Goal: Task Accomplishment & Management: Manage account settings

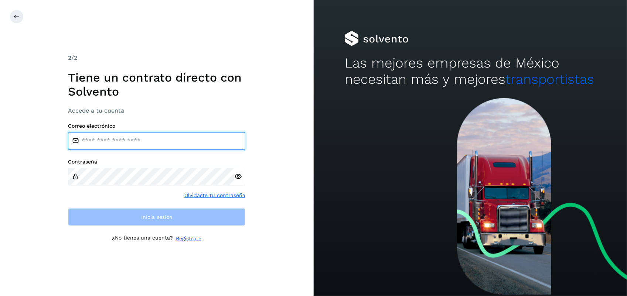
type input "**********"
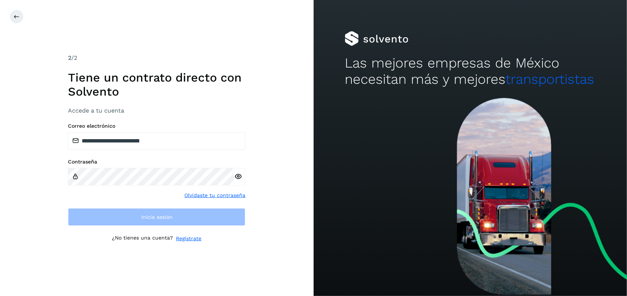
click at [258, 217] on div "**********" at bounding box center [157, 148] width 314 height 296
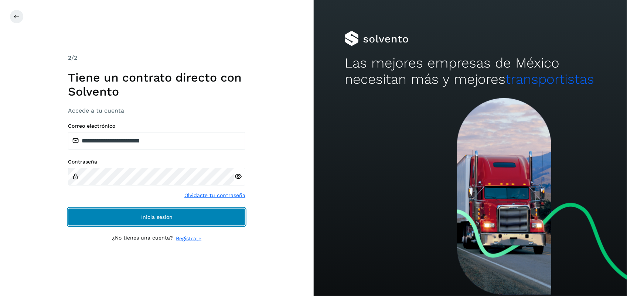
click at [215, 217] on button "Inicia sesión" at bounding box center [156, 217] width 177 height 18
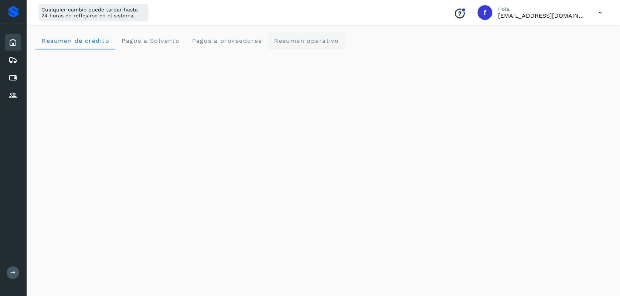
click at [304, 43] on span "Resumen operativo" at bounding box center [306, 40] width 65 height 7
click at [13, 56] on icon at bounding box center [13, 60] width 9 height 9
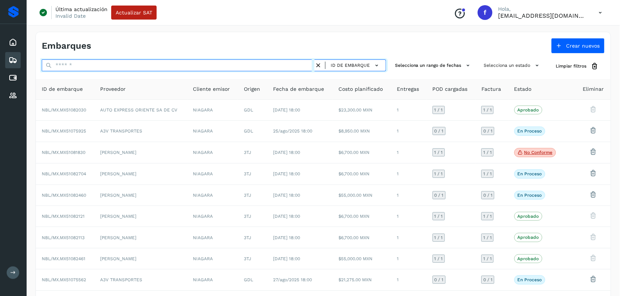
click at [130, 62] on input "text" at bounding box center [178, 66] width 273 height 12
paste input "**********"
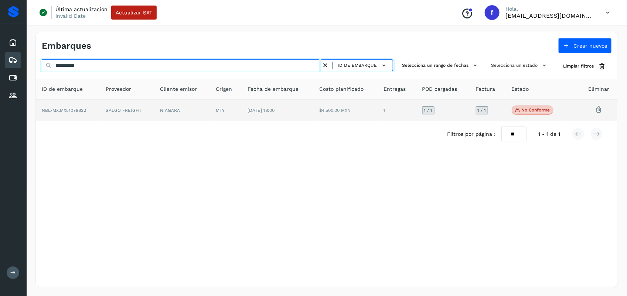
type input "**********"
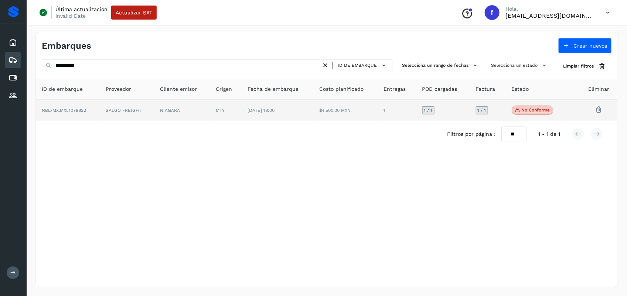
click at [184, 110] on td "NIAGARA" at bounding box center [182, 110] width 56 height 21
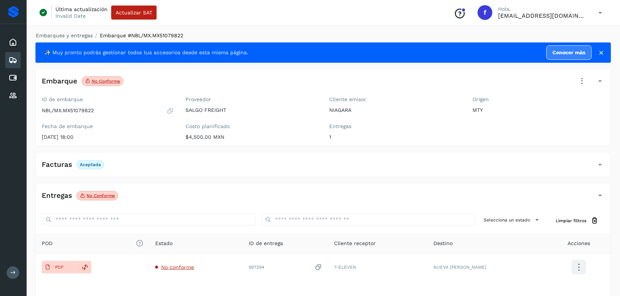
click at [583, 81] on icon at bounding box center [582, 81] width 16 height 16
click at [548, 149] on span "Aprobar con excepción" at bounding box center [537, 153] width 59 height 8
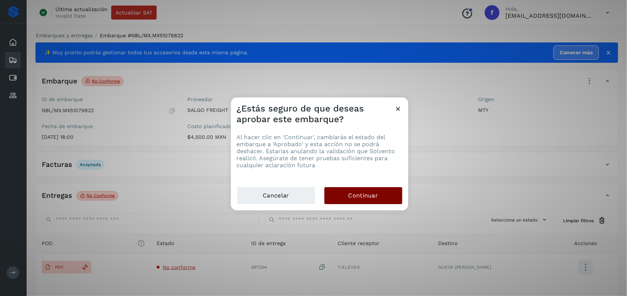
click at [359, 189] on button "Continuar" at bounding box center [364, 195] width 78 height 17
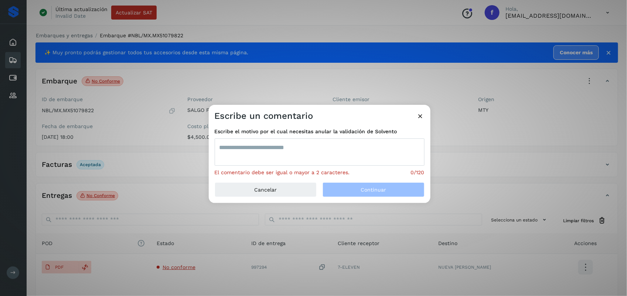
click at [283, 138] on div "Escribe el motivo por el cual necesitas anular la validación de Solvento El com…" at bounding box center [320, 152] width 210 height 49
click at [288, 143] on textarea at bounding box center [320, 152] width 210 height 27
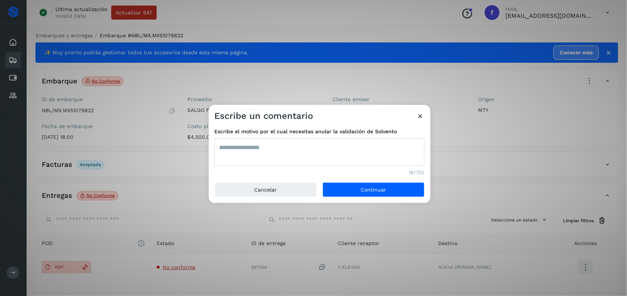
type textarea "**********"
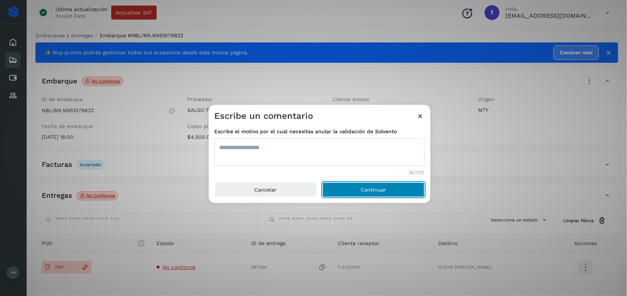
click at [323, 183] on button "Continuar" at bounding box center [374, 190] width 102 height 15
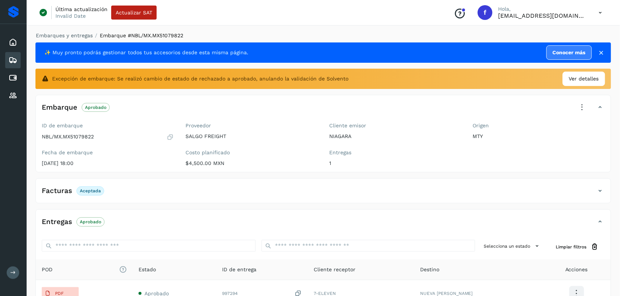
click at [16, 57] on icon at bounding box center [13, 60] width 9 height 9
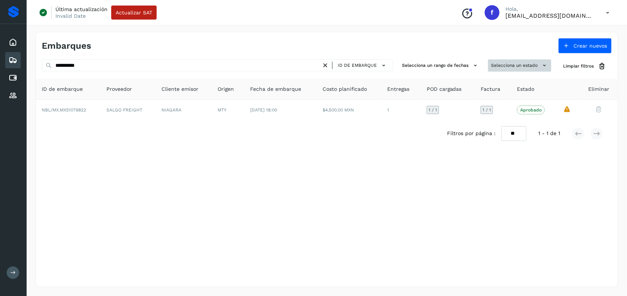
click at [525, 61] on button "Selecciona un estado" at bounding box center [519, 66] width 63 height 12
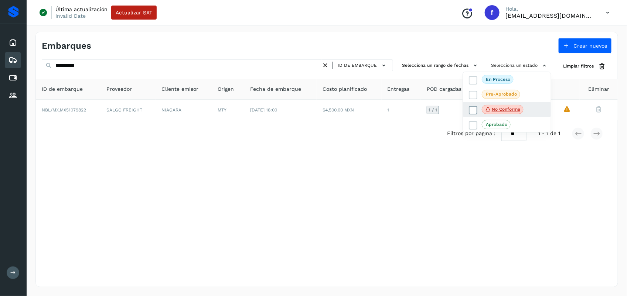
click at [472, 110] on icon at bounding box center [473, 109] width 7 height 7
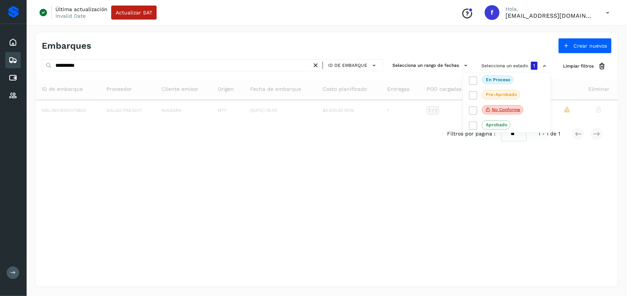
click at [372, 64] on div at bounding box center [313, 148] width 627 height 296
click at [320, 65] on div "ID de embarque" at bounding box center [350, 65] width 61 height 11
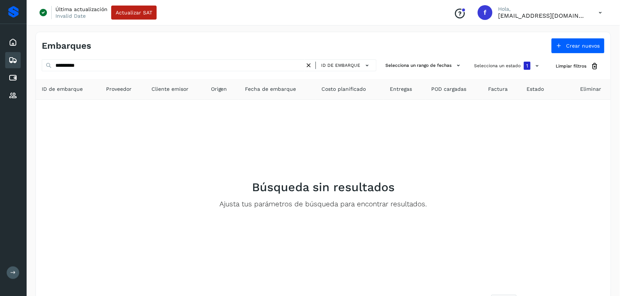
click at [313, 65] on icon at bounding box center [309, 66] width 8 height 8
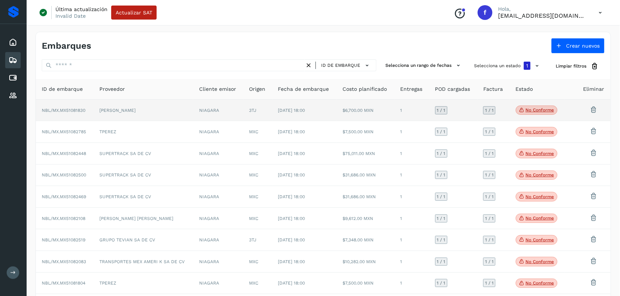
click at [272, 115] on td "3TJ" at bounding box center [258, 111] width 29 height 22
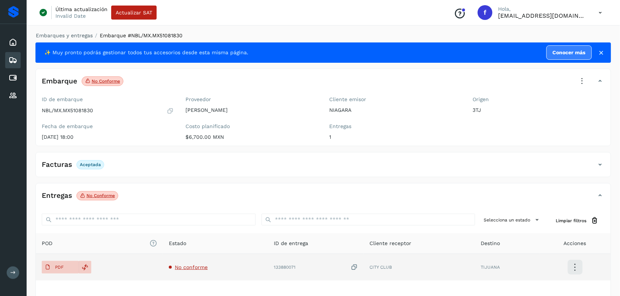
click at [191, 268] on span "No conforme" at bounding box center [191, 268] width 33 height 6
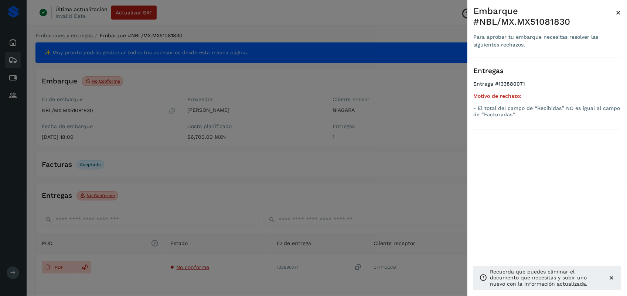
click at [218, 230] on div at bounding box center [313, 148] width 627 height 296
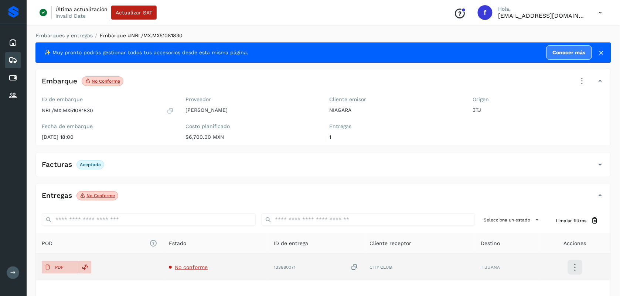
click at [355, 268] on icon at bounding box center [354, 268] width 7 height 8
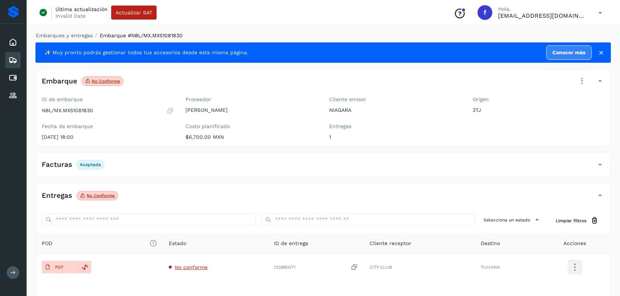
click at [583, 82] on icon at bounding box center [582, 81] width 16 height 16
click at [525, 150] on span "Aprobar con excepción" at bounding box center [537, 153] width 59 height 8
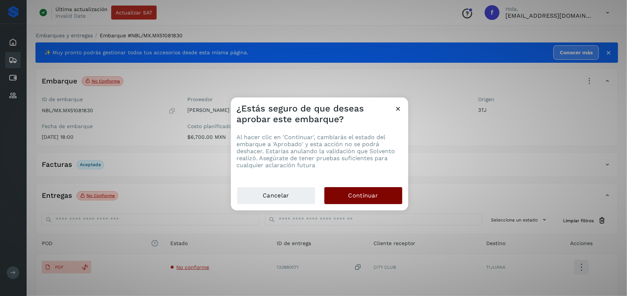
click at [362, 199] on span "Continuar" at bounding box center [364, 196] width 30 height 8
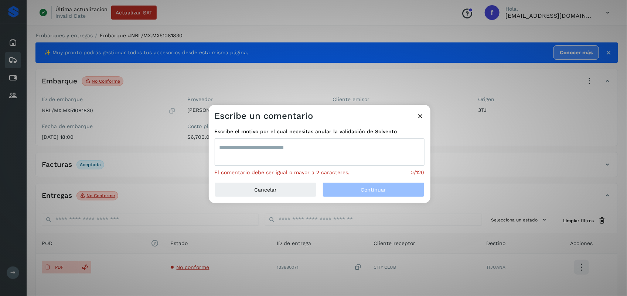
click at [282, 143] on textarea at bounding box center [320, 152] width 210 height 27
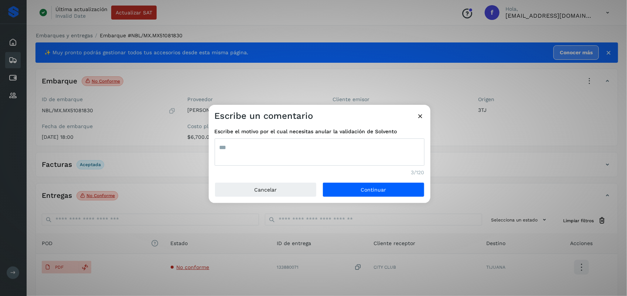
type textarea "***"
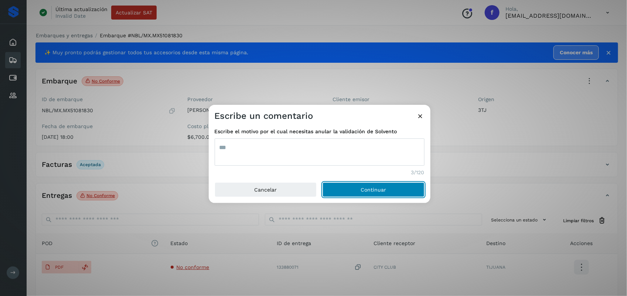
click at [323, 183] on button "Continuar" at bounding box center [374, 190] width 102 height 15
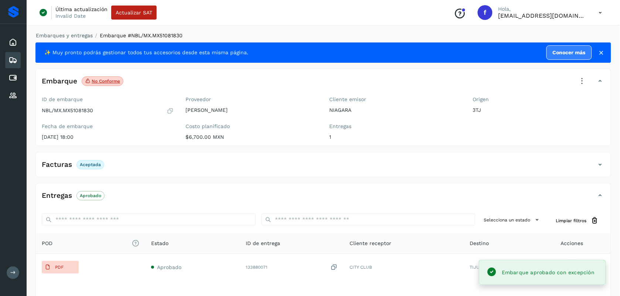
click at [11, 58] on icon at bounding box center [13, 60] width 9 height 9
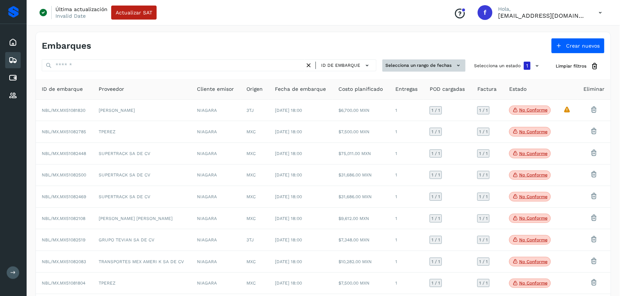
click at [451, 65] on button "Selecciona un rango de fechas" at bounding box center [424, 66] width 83 height 12
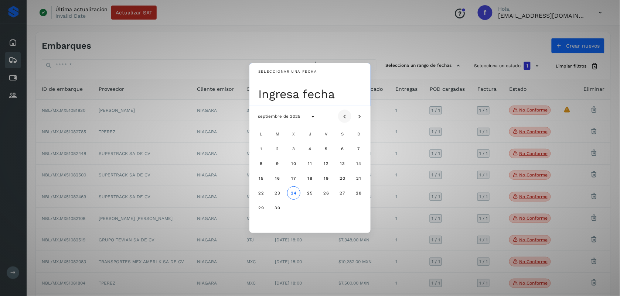
click at [343, 115] on icon "Mes anterior" at bounding box center [344, 116] width 7 height 7
click at [328, 150] on span "1" at bounding box center [326, 148] width 3 height 5
click at [358, 204] on button "31" at bounding box center [358, 207] width 13 height 13
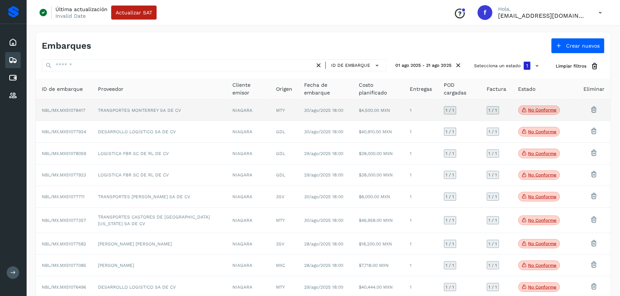
click at [196, 112] on td "TRANSPORTES MONTERREY SA DE CV" at bounding box center [159, 111] width 135 height 22
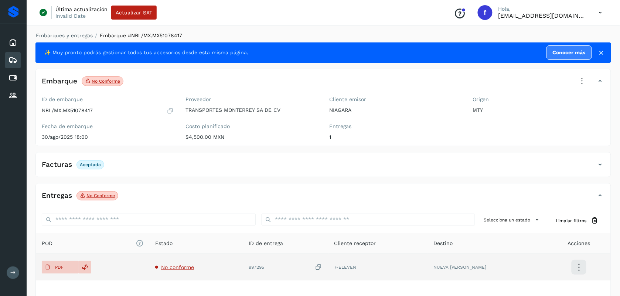
click at [187, 268] on span "No conforme" at bounding box center [177, 268] width 33 height 6
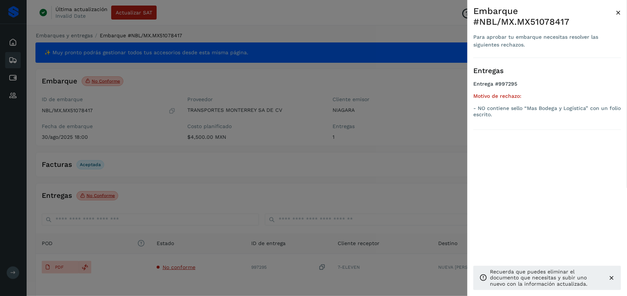
click at [276, 197] on div at bounding box center [313, 148] width 627 height 296
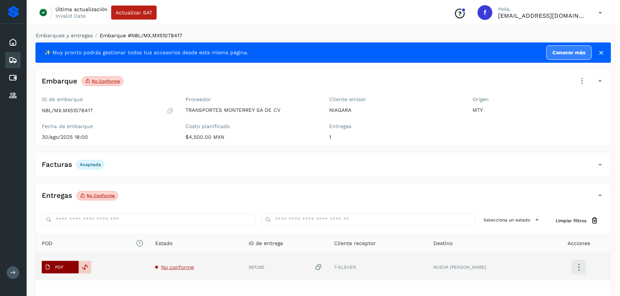
click at [61, 269] on p "PDF" at bounding box center [59, 267] width 9 height 5
click at [323, 267] on icon at bounding box center [318, 268] width 7 height 8
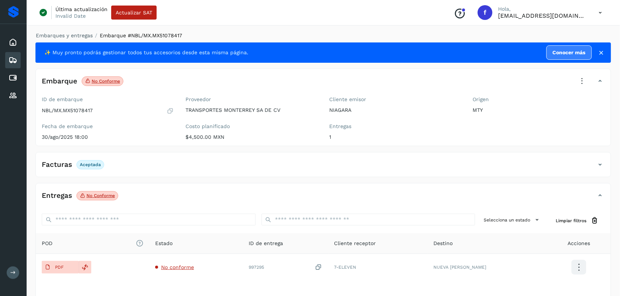
click at [579, 85] on icon at bounding box center [582, 81] width 16 height 16
click at [524, 154] on span "Aprobar con excepción" at bounding box center [537, 153] width 59 height 8
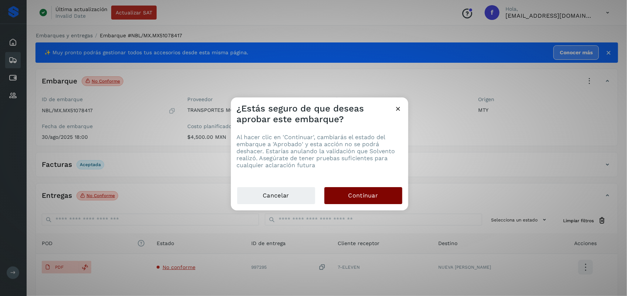
click at [367, 198] on span "Continuar" at bounding box center [364, 196] width 30 height 8
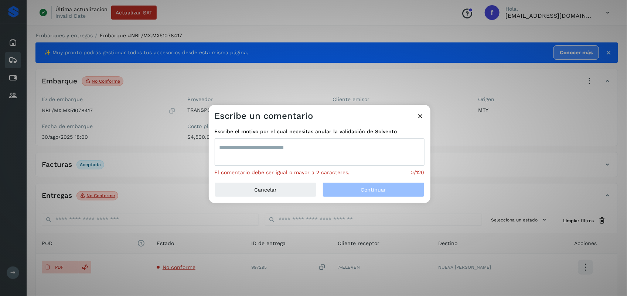
click at [316, 167] on div "Escribe el motivo por el cual necesitas anular la validación de Solvento El com…" at bounding box center [320, 152] width 210 height 49
click at [290, 153] on textarea at bounding box center [320, 152] width 210 height 27
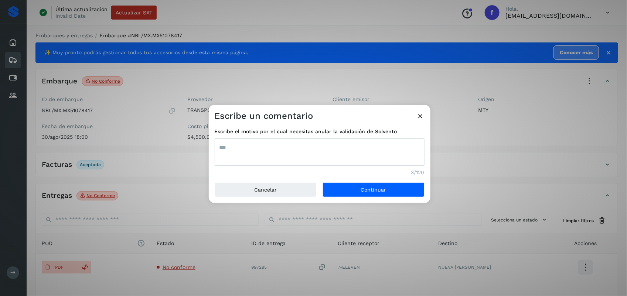
type textarea "***"
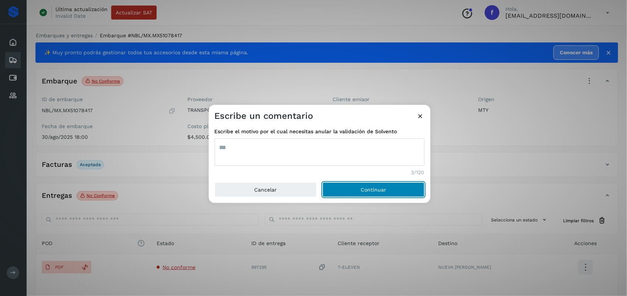
click at [323, 183] on button "Continuar" at bounding box center [374, 190] width 102 height 15
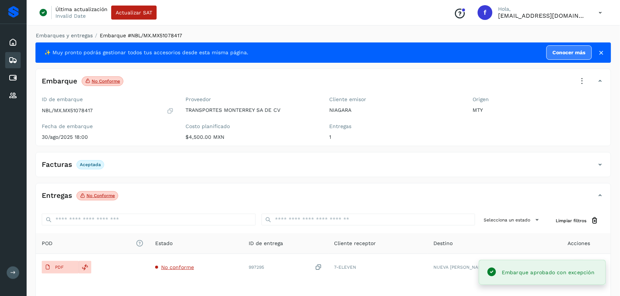
click at [14, 60] on icon at bounding box center [13, 60] width 9 height 9
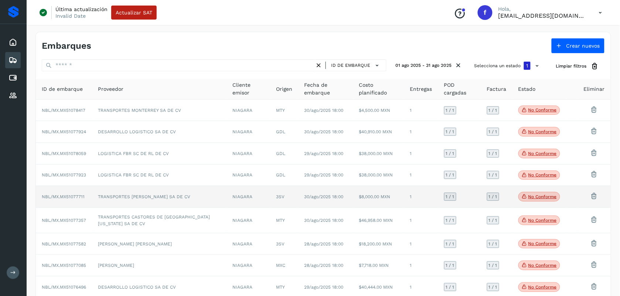
scroll to position [61, 0]
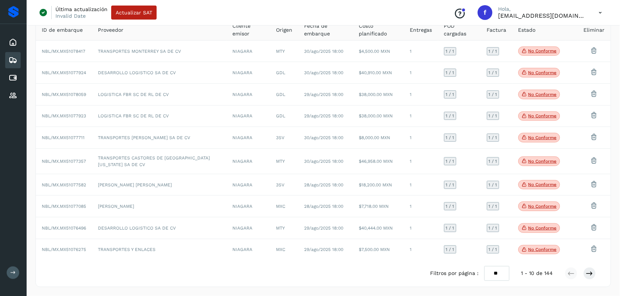
click at [496, 269] on select "** ** **" at bounding box center [497, 274] width 25 height 14
select select "**"
click at [485, 267] on select "** ** **" at bounding box center [497, 274] width 25 height 14
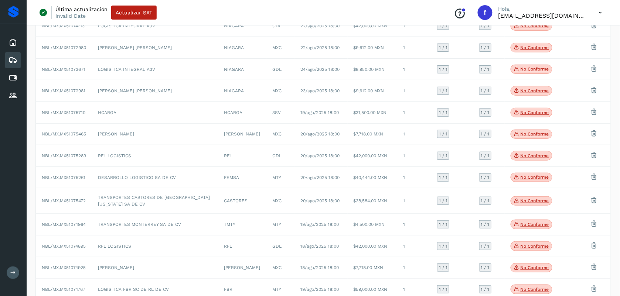
scroll to position [943, 0]
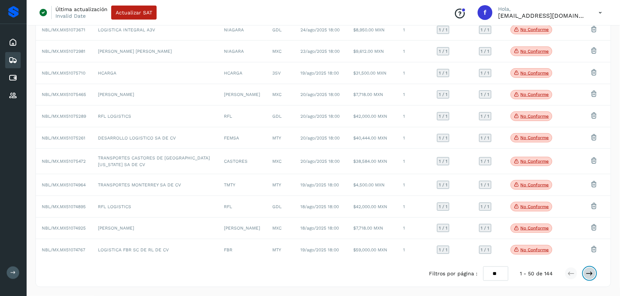
click at [591, 275] on icon at bounding box center [589, 273] width 7 height 7
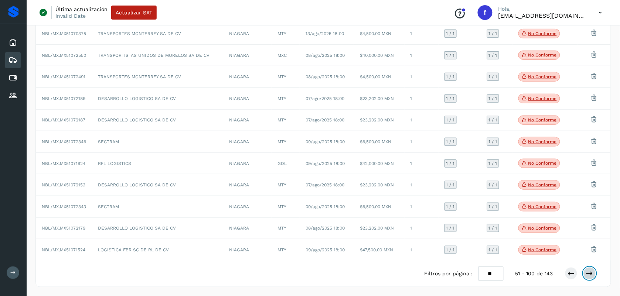
click at [591, 275] on icon at bounding box center [589, 273] width 7 height 7
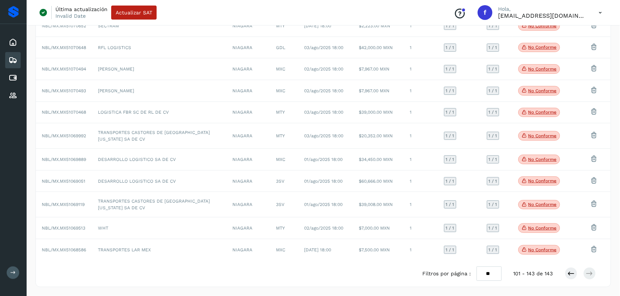
scroll to position [829, 0]
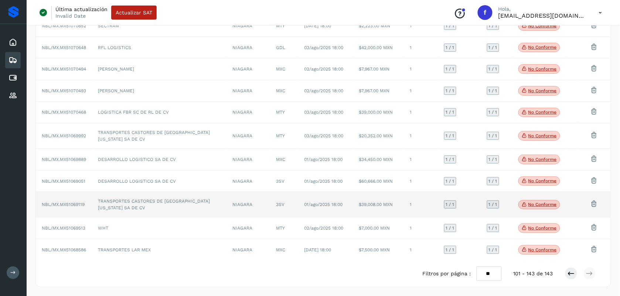
click at [165, 200] on td "TRANSPORTES CASTORES DE [GEOGRAPHIC_DATA][US_STATE] SA DE CV" at bounding box center [159, 205] width 135 height 26
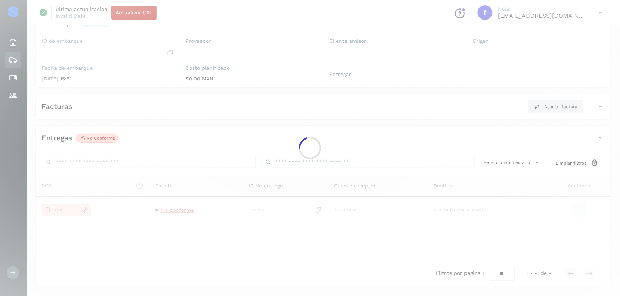
scroll to position [63, 0]
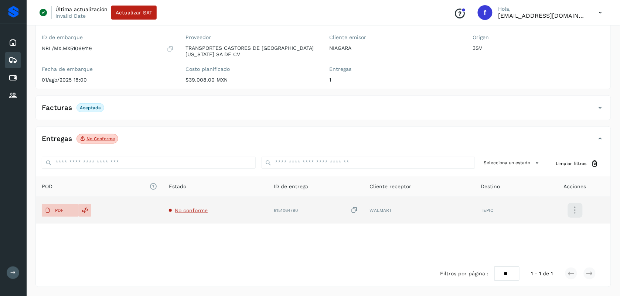
click at [183, 211] on span "No conforme" at bounding box center [191, 211] width 33 height 6
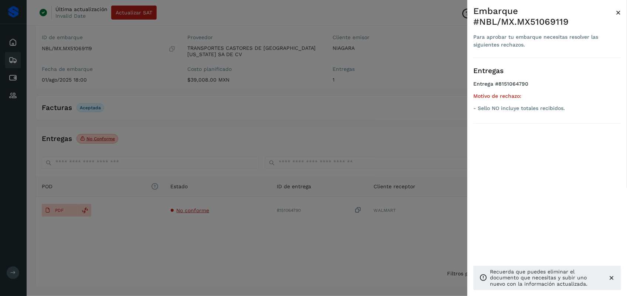
click at [211, 245] on div at bounding box center [313, 148] width 627 height 296
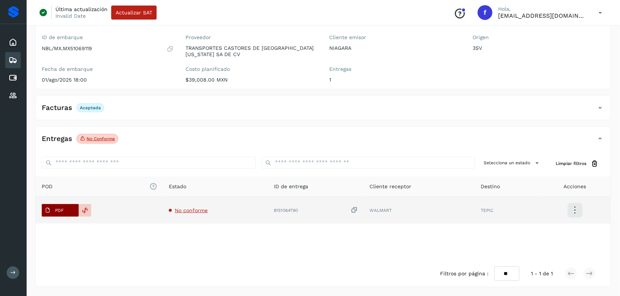
click at [66, 209] on span "PDF" at bounding box center [54, 211] width 25 height 12
click at [356, 212] on icon at bounding box center [354, 211] width 7 height 8
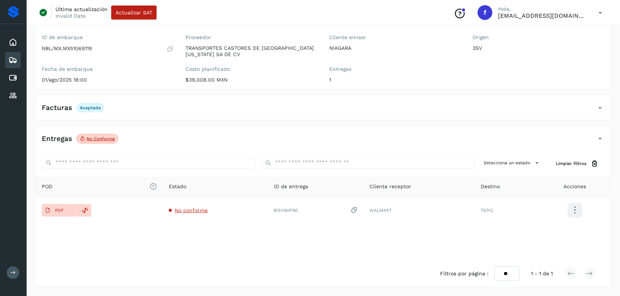
scroll to position [0, 0]
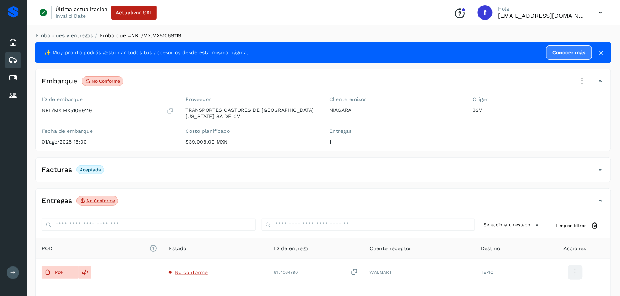
click at [585, 80] on icon at bounding box center [582, 81] width 16 height 16
click at [532, 152] on span "Aprobar con excepción" at bounding box center [537, 153] width 59 height 8
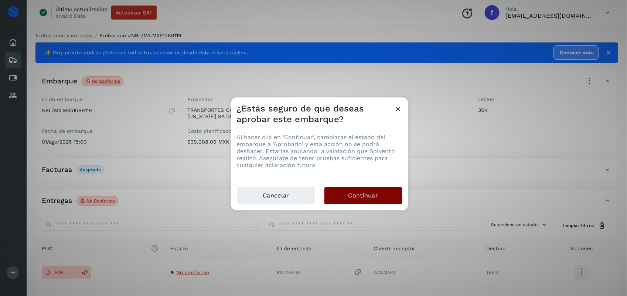
click at [381, 200] on button "Continuar" at bounding box center [364, 195] width 78 height 17
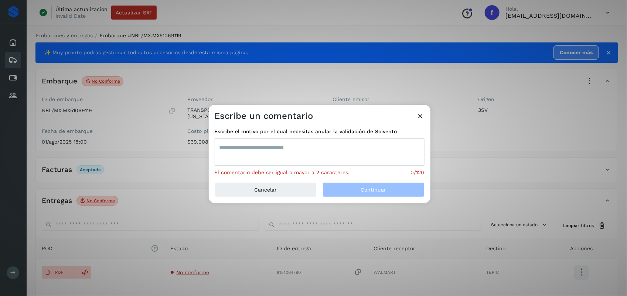
click at [259, 147] on textarea at bounding box center [320, 152] width 210 height 27
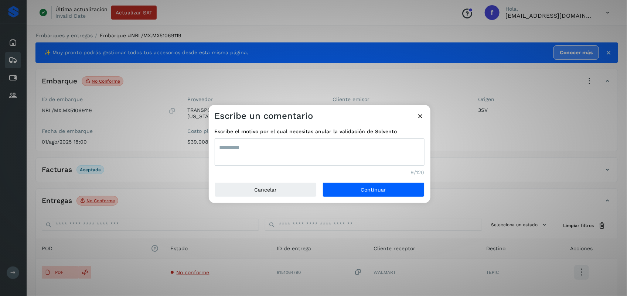
type textarea "*********"
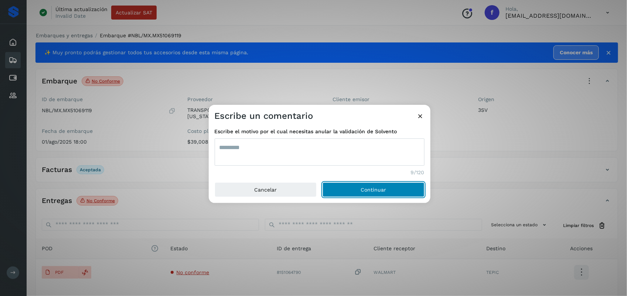
click at [323, 183] on button "Continuar" at bounding box center [374, 190] width 102 height 15
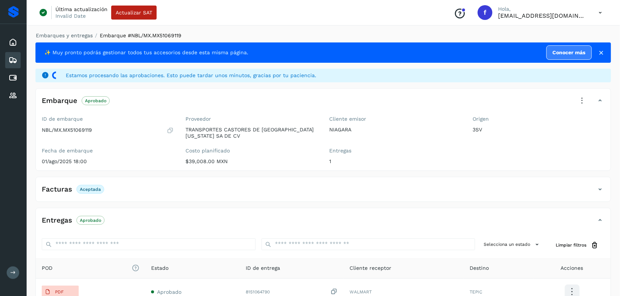
click at [15, 60] on icon at bounding box center [13, 60] width 9 height 9
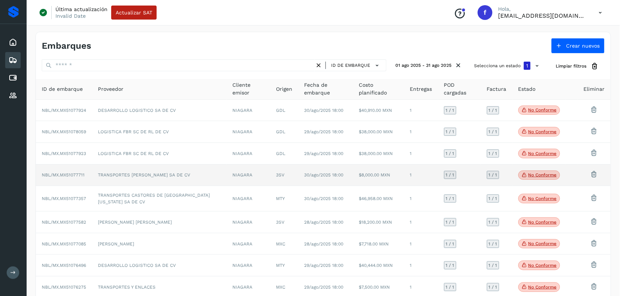
scroll to position [61, 0]
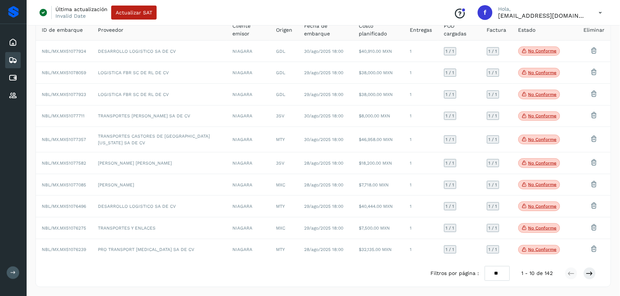
click at [494, 275] on select "** ** **" at bounding box center [497, 274] width 25 height 14
select select "**"
click at [485, 267] on select "** ** **" at bounding box center [497, 274] width 25 height 14
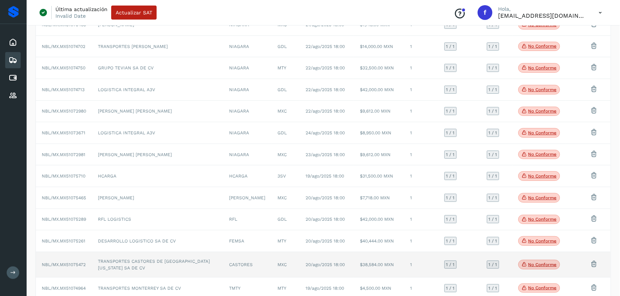
scroll to position [943, 0]
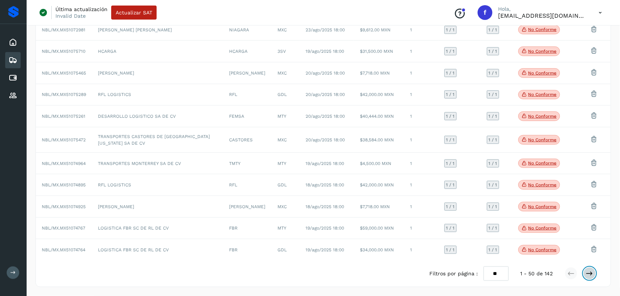
click at [593, 276] on icon at bounding box center [589, 273] width 7 height 7
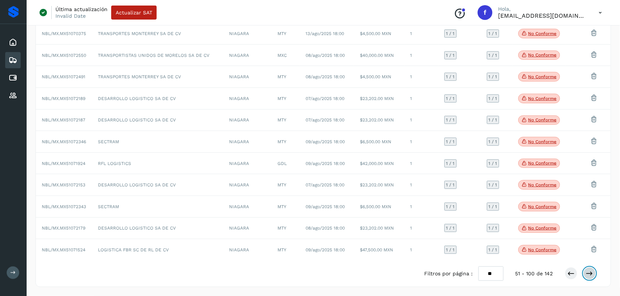
click at [593, 276] on icon at bounding box center [589, 273] width 7 height 7
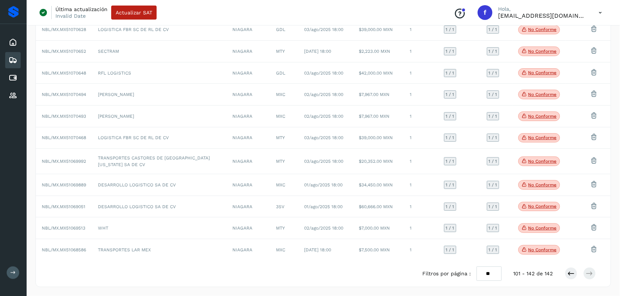
scroll to position [804, 0]
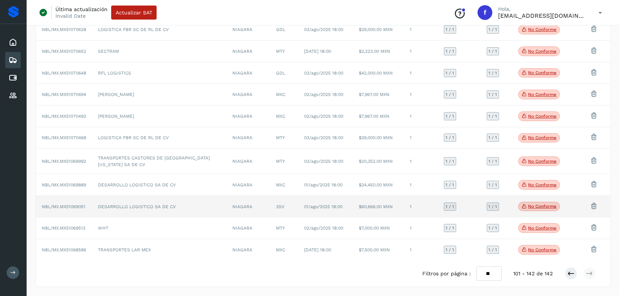
click at [192, 207] on td "DESARROLLO LOGISTICO SA DE CV" at bounding box center [159, 207] width 135 height 22
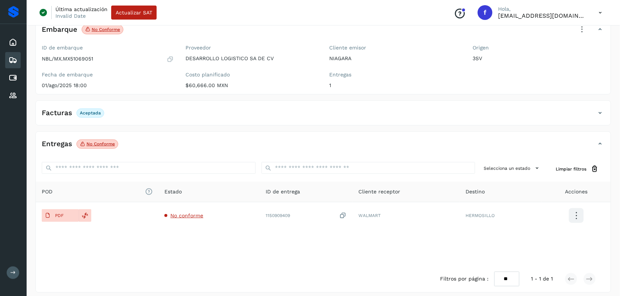
scroll to position [58, 0]
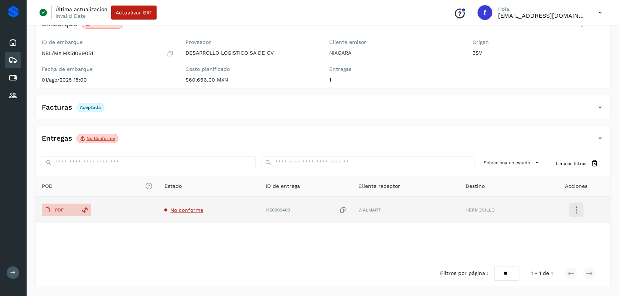
click at [193, 209] on span "No conforme" at bounding box center [186, 210] width 33 height 6
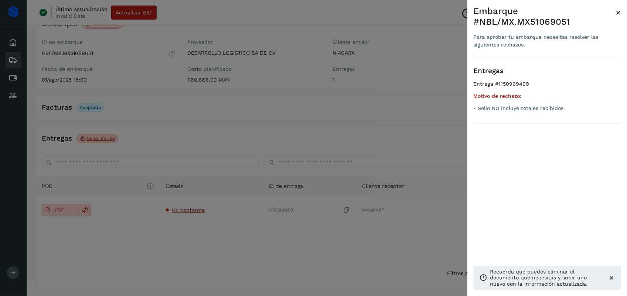
click at [204, 228] on div at bounding box center [313, 148] width 627 height 296
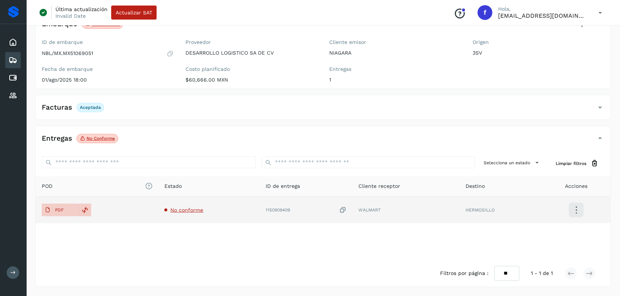
click at [345, 211] on icon at bounding box center [342, 211] width 7 height 8
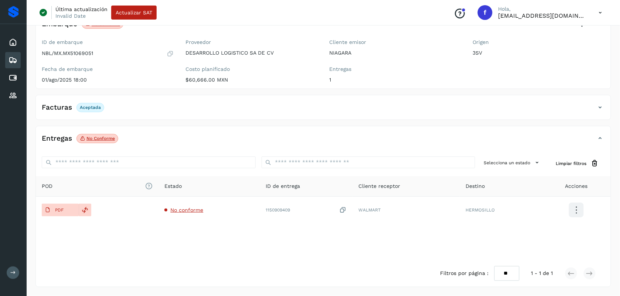
scroll to position [0, 0]
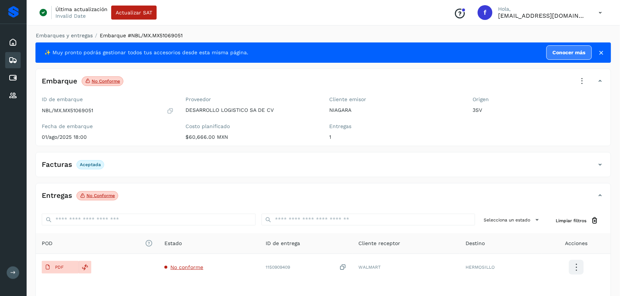
click at [582, 80] on icon at bounding box center [582, 81] width 16 height 16
click at [516, 151] on span "Aprobar con excepción" at bounding box center [537, 153] width 59 height 8
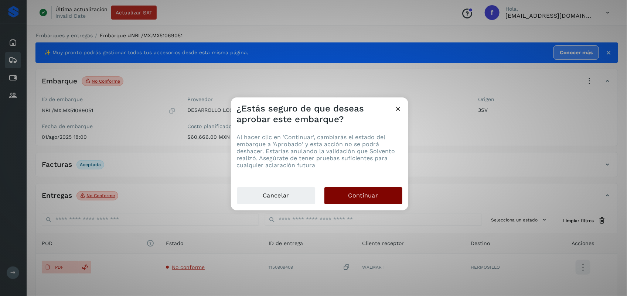
click at [345, 198] on button "Continuar" at bounding box center [364, 195] width 78 height 17
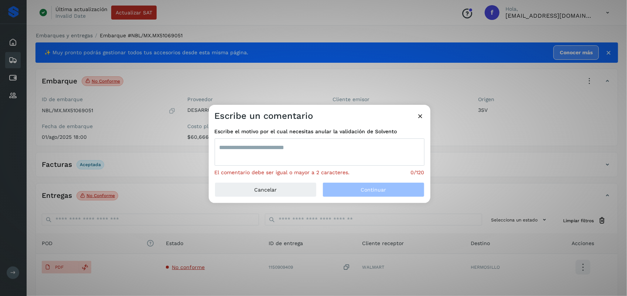
click at [293, 146] on textarea at bounding box center [320, 152] width 210 height 27
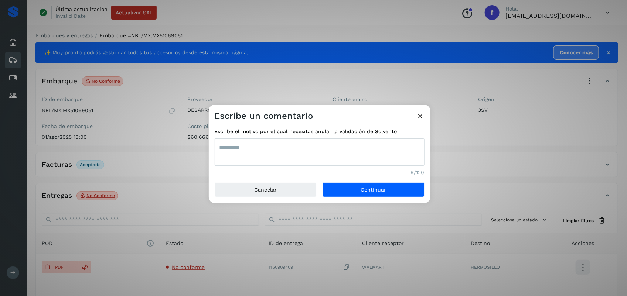
type textarea "*********"
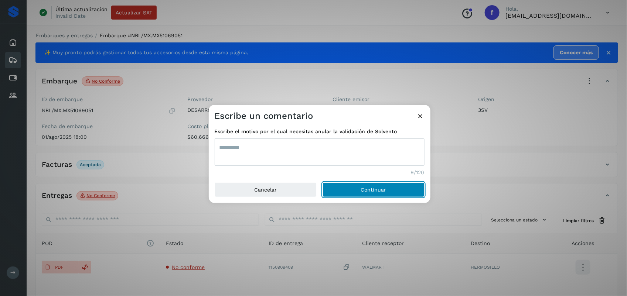
click at [323, 183] on button "Continuar" at bounding box center [374, 190] width 102 height 15
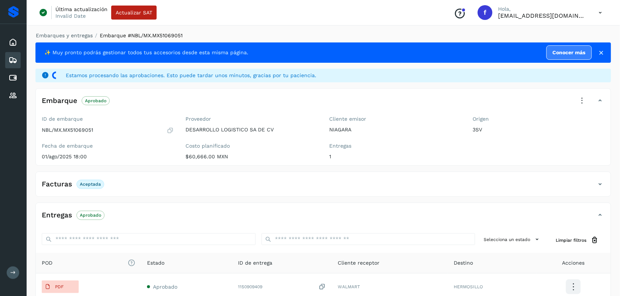
click at [14, 61] on icon at bounding box center [13, 60] width 9 height 9
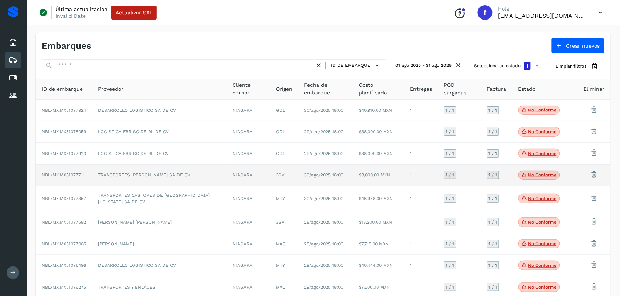
scroll to position [61, 0]
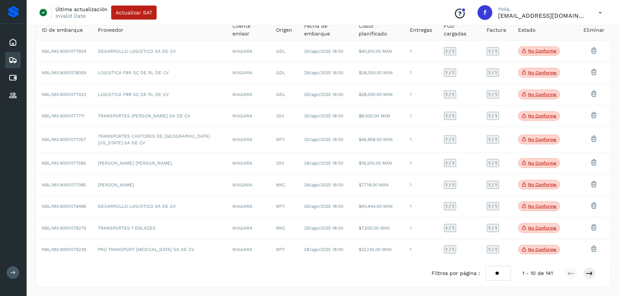
click at [498, 276] on select "** ** **" at bounding box center [498, 274] width 25 height 14
select select "**"
click at [486, 267] on select "** ** **" at bounding box center [498, 274] width 25 height 14
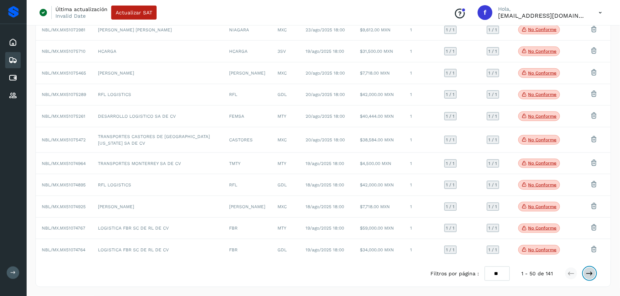
click at [591, 276] on icon at bounding box center [589, 273] width 7 height 7
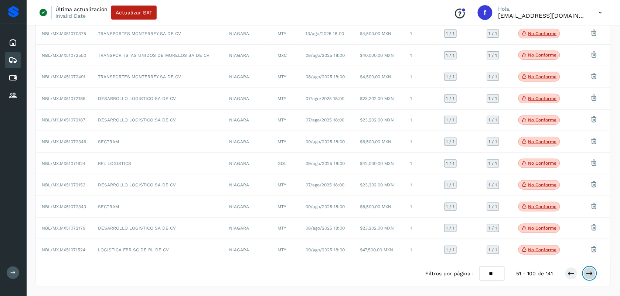
click at [591, 276] on icon at bounding box center [589, 273] width 7 height 7
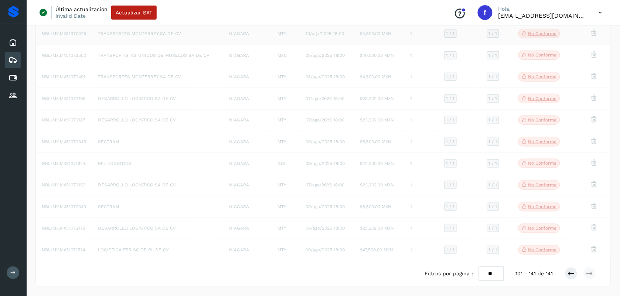
scroll to position [782, 0]
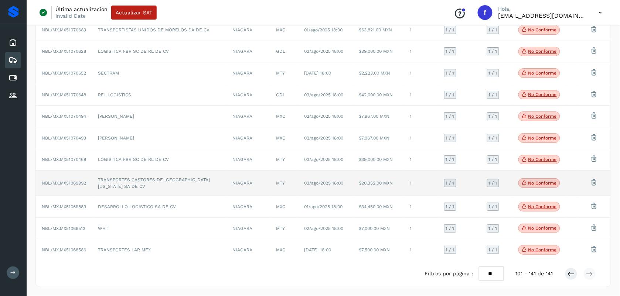
click at [147, 181] on td "TRANSPORTES CASTORES DE [GEOGRAPHIC_DATA][US_STATE] SA DE CV" at bounding box center [159, 184] width 135 height 26
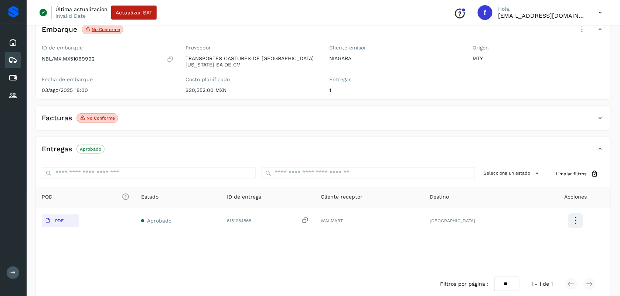
scroll to position [63, 0]
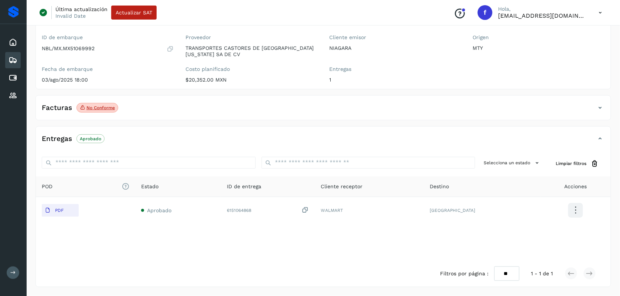
click at [185, 108] on div "Facturas No conforme" at bounding box center [316, 108] width 560 height 13
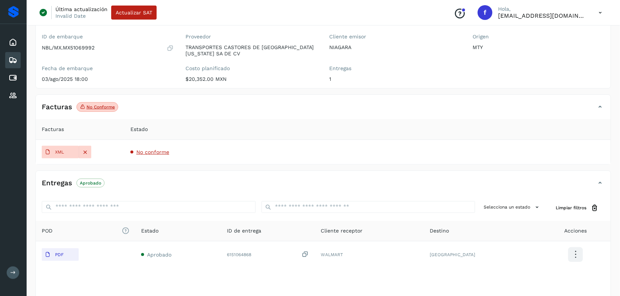
click at [153, 152] on span "No conforme" at bounding box center [152, 152] width 33 height 6
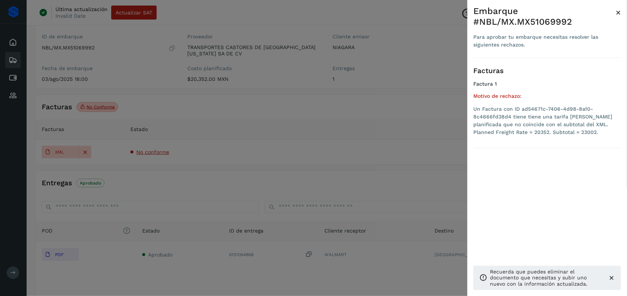
click at [231, 167] on div at bounding box center [313, 148] width 627 height 296
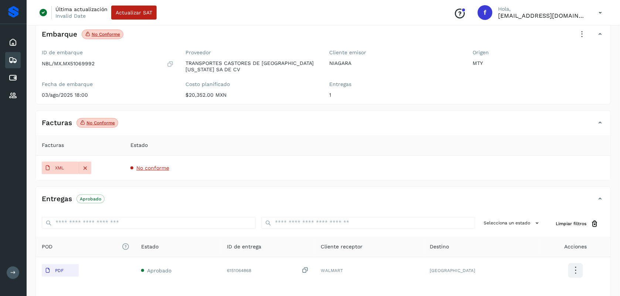
scroll to position [47, 0]
click at [104, 122] on p "No conforme" at bounding box center [100, 123] width 28 height 5
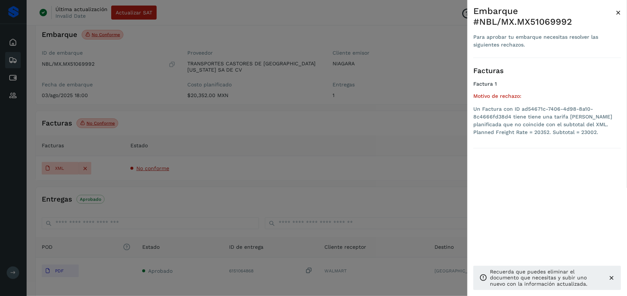
click at [271, 152] on div at bounding box center [313, 148] width 627 height 296
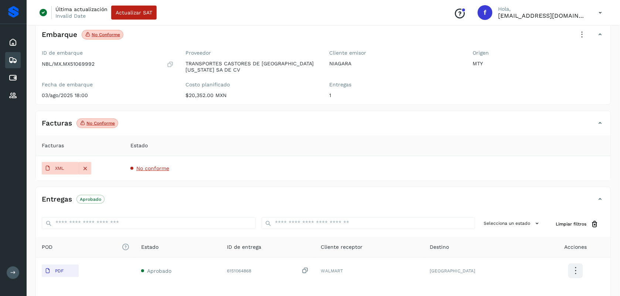
click at [21, 60] on div "Inicio Embarques Cuentas por pagar Proveedores" at bounding box center [13, 69] width 27 height 90
click at [16, 59] on icon at bounding box center [13, 60] width 9 height 9
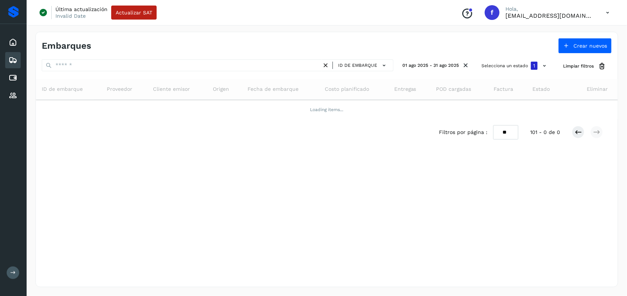
select select "**"
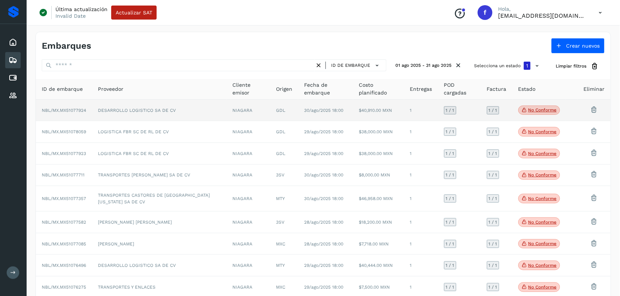
click at [166, 109] on td "DESARROLLO LOGISTICO SA DE CV" at bounding box center [159, 111] width 135 height 22
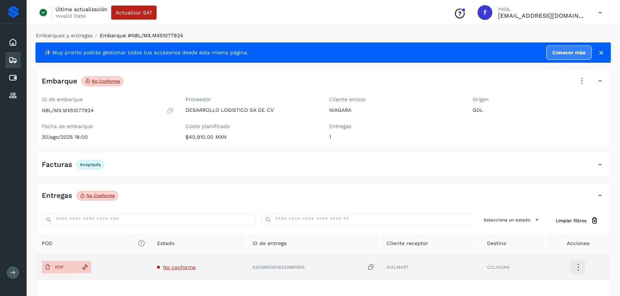
click at [180, 268] on span "No conforme" at bounding box center [179, 268] width 33 height 6
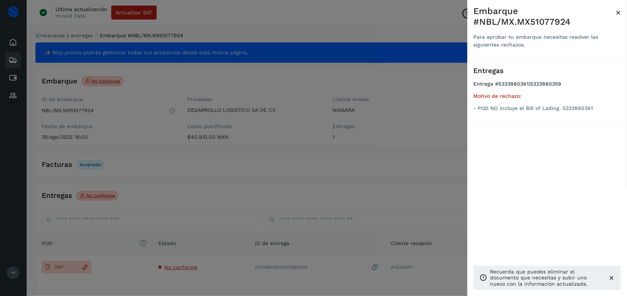
click at [259, 181] on div at bounding box center [313, 148] width 627 height 296
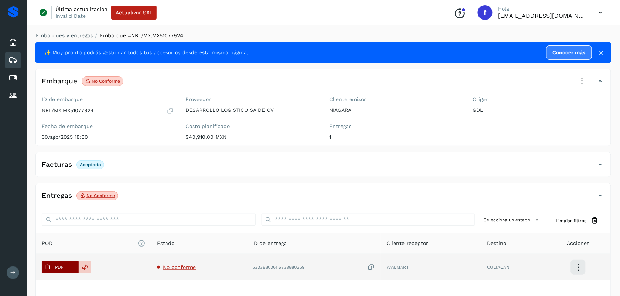
click at [49, 267] on icon at bounding box center [48, 268] width 6 height 6
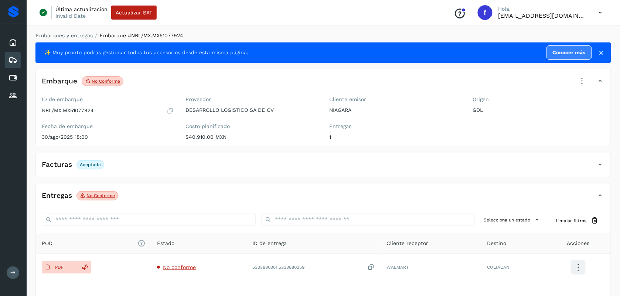
click at [584, 86] on icon at bounding box center [582, 81] width 16 height 16
click at [532, 151] on span "Aprobar con excepción" at bounding box center [537, 153] width 59 height 8
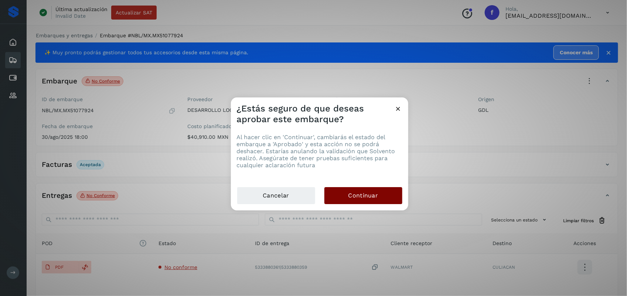
click at [350, 199] on span "Continuar" at bounding box center [364, 196] width 30 height 8
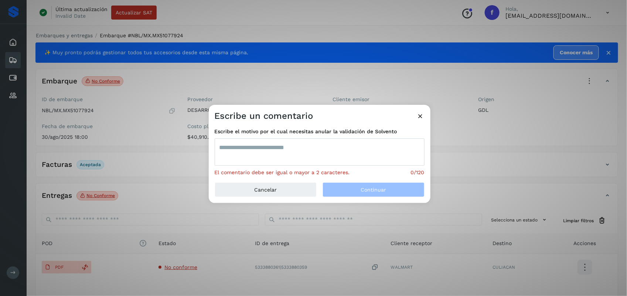
click at [285, 153] on textarea at bounding box center [320, 152] width 210 height 27
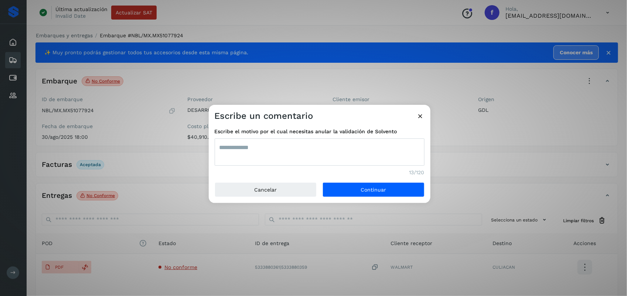
type textarea "**********"
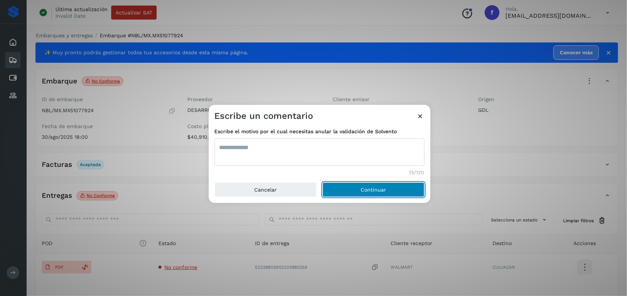
click at [323, 183] on button "Continuar" at bounding box center [374, 190] width 102 height 15
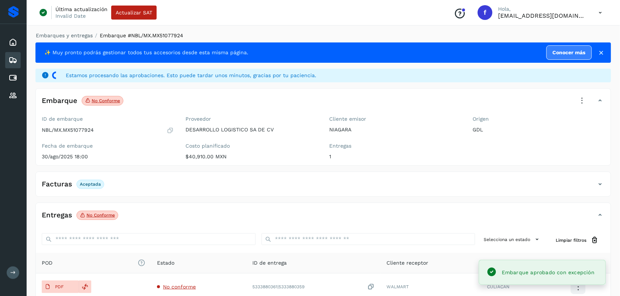
click at [18, 61] on div "Embarques" at bounding box center [13, 60] width 16 height 16
